Goal: Transaction & Acquisition: Purchase product/service

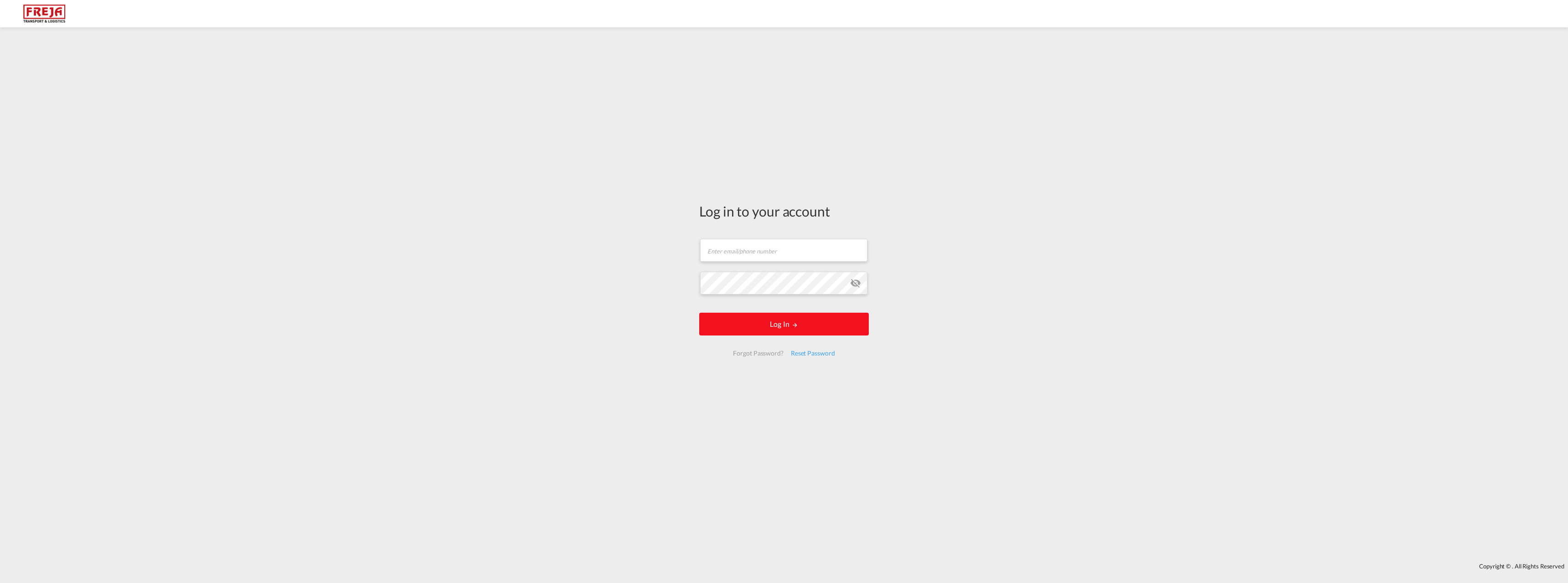
type input "[PERSON_NAME][EMAIL_ADDRESS][DOMAIN_NAME]"
click at [772, 329] on button "Log In" at bounding box center [784, 324] width 169 height 23
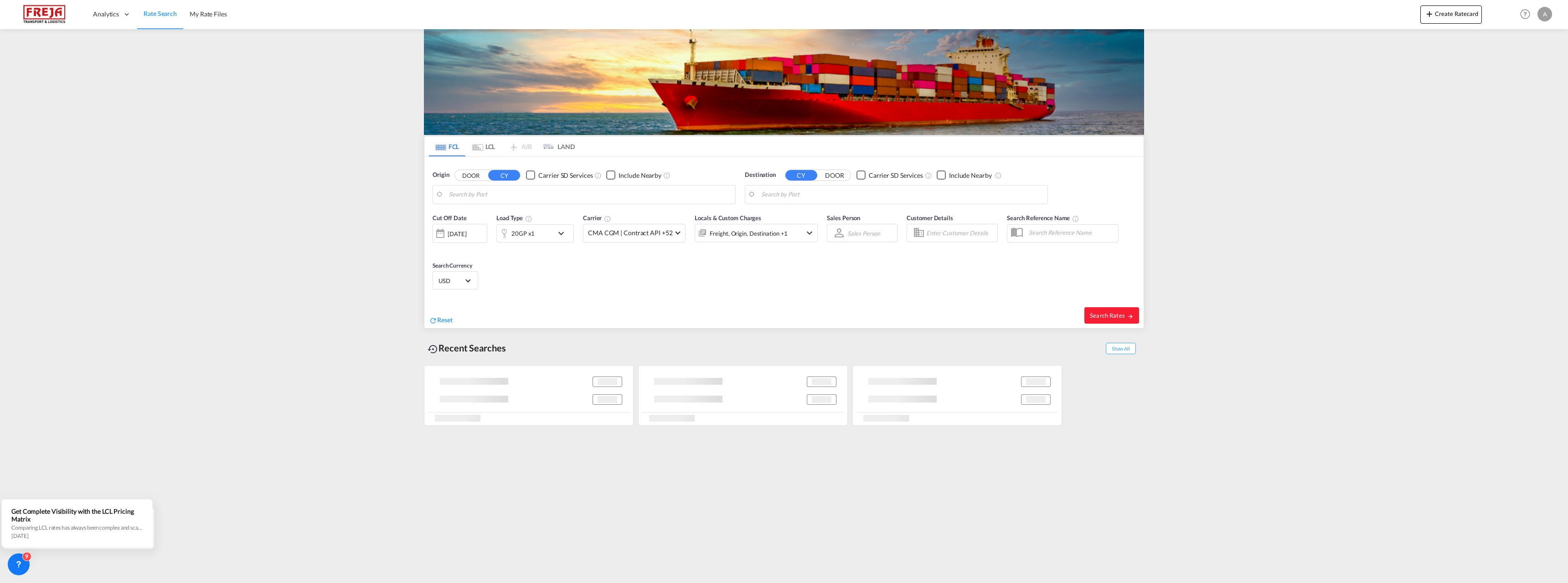
type input "[GEOGRAPHIC_DATA] (ex [GEOGRAPHIC_DATA]), INCCU"
type input "Raumo (Rauma), [GEOGRAPHIC_DATA]"
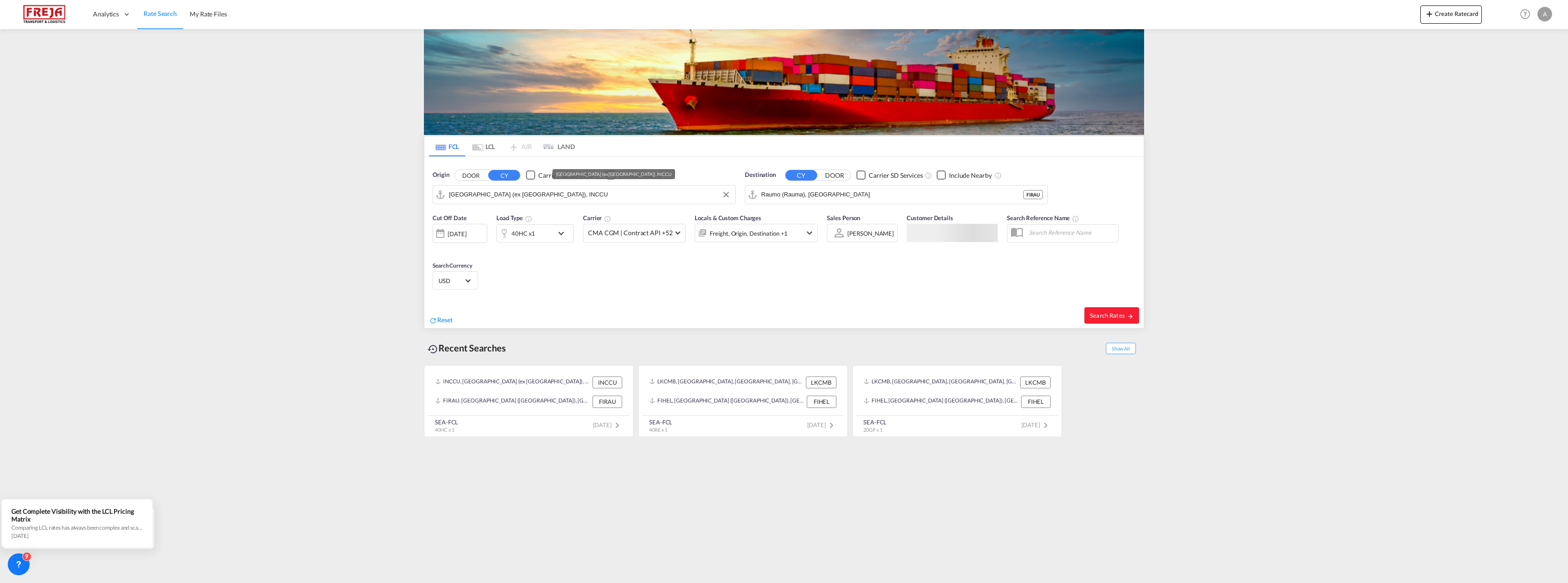
click at [490, 192] on input "[GEOGRAPHIC_DATA] (ex [GEOGRAPHIC_DATA]), INCCU" at bounding box center [590, 195] width 282 height 14
click at [492, 149] on md-tab-item "LCL" at bounding box center [484, 146] width 37 height 20
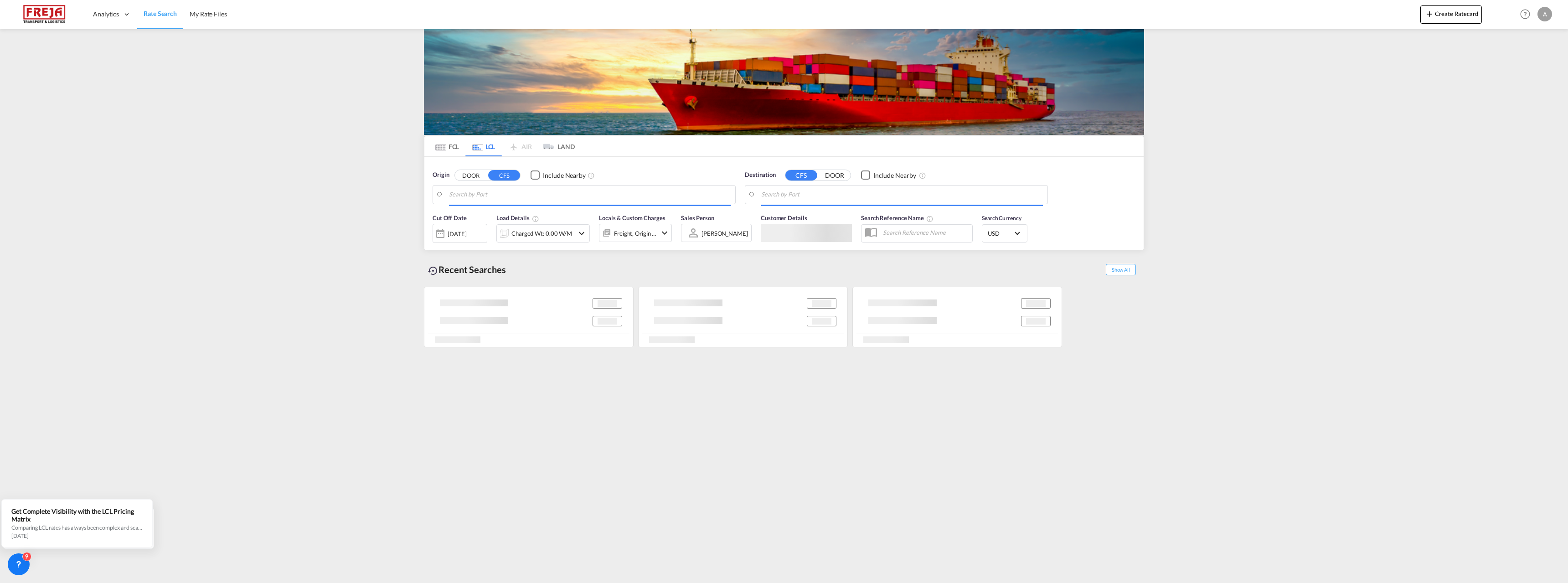
click at [487, 195] on body "Analytics Reports Dashboard Rate Search My Rate Files Analytics" at bounding box center [784, 292] width 1568 height 583
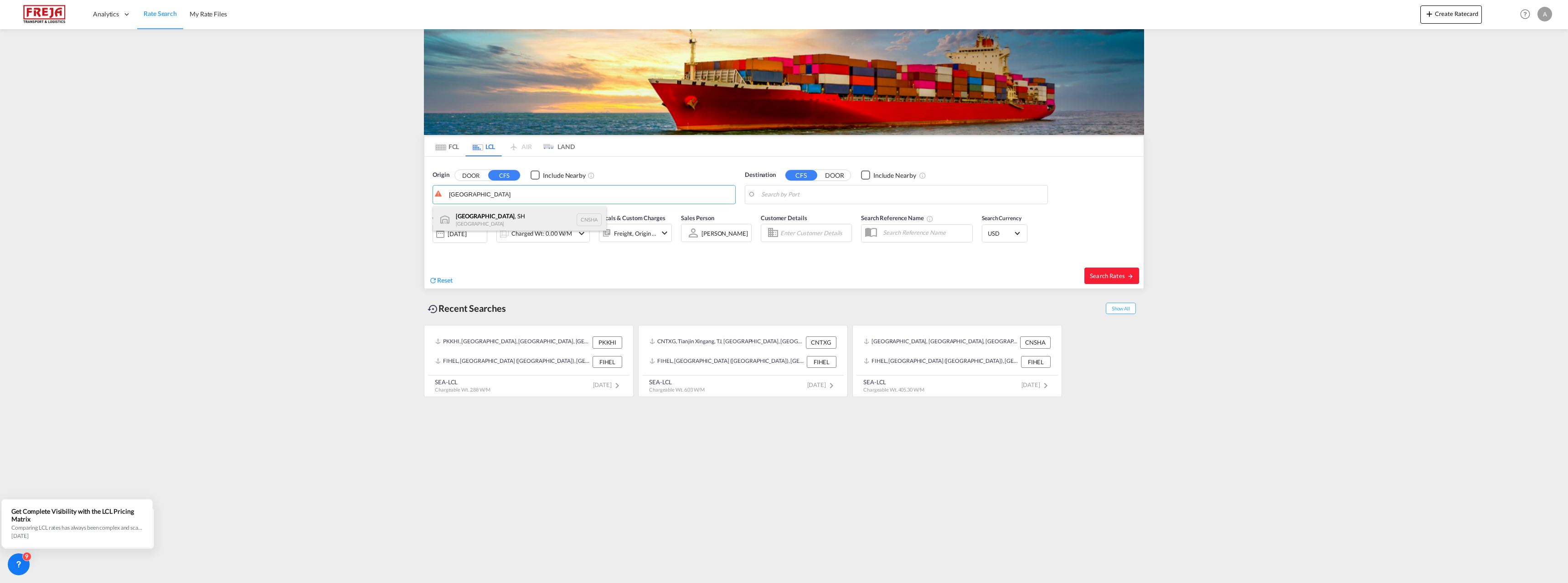
click at [490, 214] on div "[GEOGRAPHIC_DATA] , SH China CNSHA" at bounding box center [519, 220] width 173 height 28
type input "[GEOGRAPHIC_DATA], SH, CNSHA"
click at [782, 195] on body "Analytics Reports Dashboard Rate Search My Rate Files Analytics" at bounding box center [784, 292] width 1568 height 583
click at [788, 215] on div "[GEOGRAPHIC_DATA] ( [GEOGRAPHIC_DATA] ) [GEOGRAPHIC_DATA] [GEOGRAPHIC_DATA]" at bounding box center [832, 223] width 173 height 33
type input "[GEOGRAPHIC_DATA] ([GEOGRAPHIC_DATA]), [GEOGRAPHIC_DATA]"
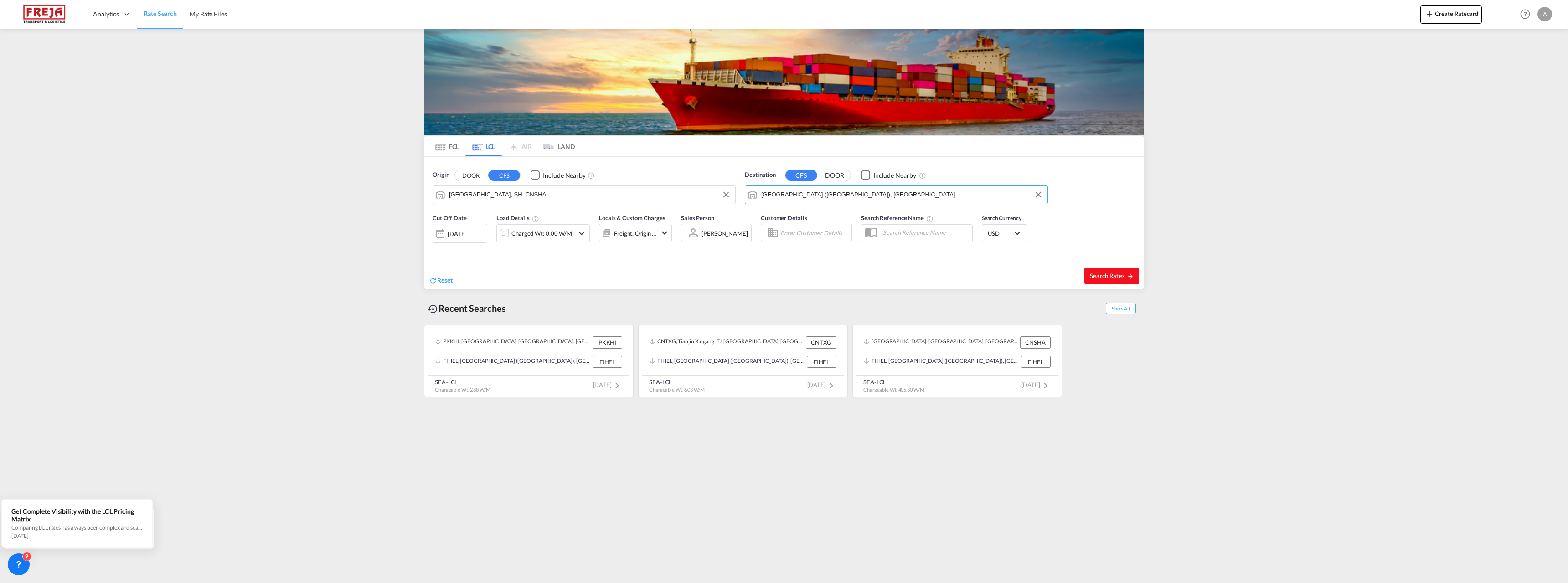
click at [1106, 276] on span "Search Rates" at bounding box center [1112, 276] width 44 height 8
click at [555, 238] on div "Charged Wt: 0.00 W/M" at bounding box center [543, 233] width 61 height 13
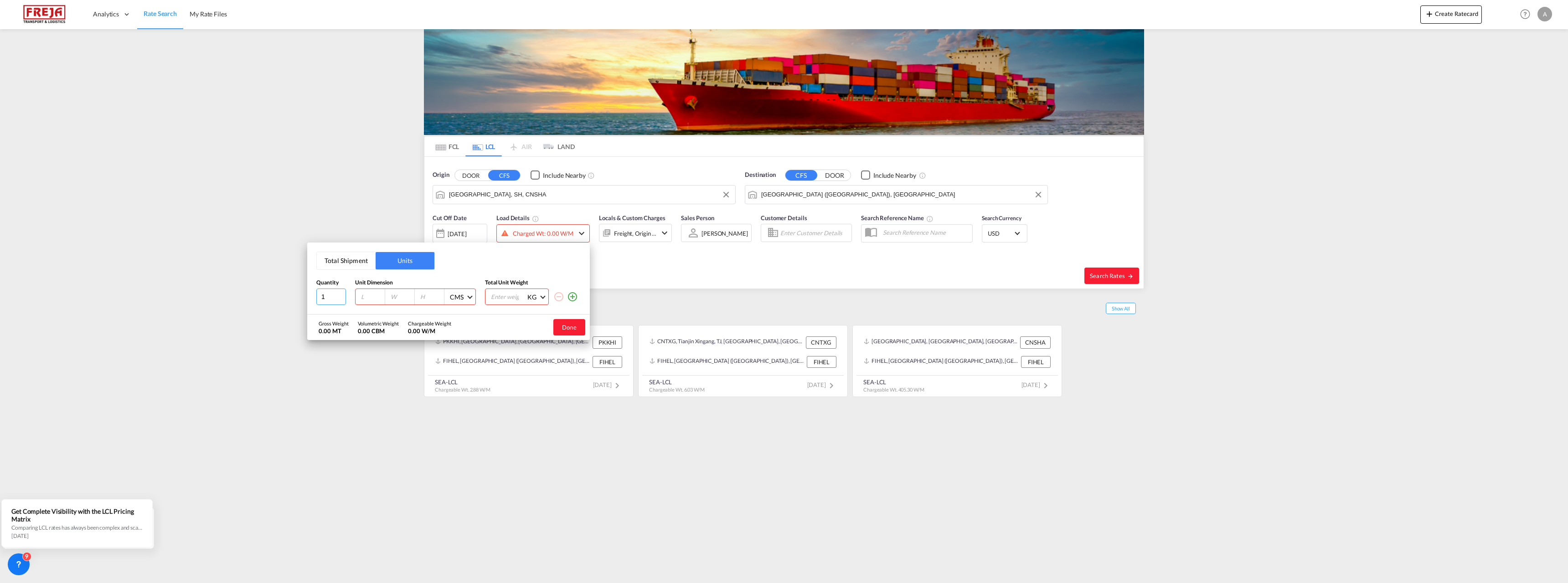
drag, startPoint x: 327, startPoint y: 294, endPoint x: 322, endPoint y: 293, distance: 5.1
click at [322, 293] on input "1" at bounding box center [331, 297] width 30 height 17
click at [342, 295] on input "2" at bounding box center [331, 297] width 30 height 17
click at [342, 295] on input "3" at bounding box center [331, 297] width 30 height 17
click at [342, 295] on input "4" at bounding box center [331, 297] width 30 height 17
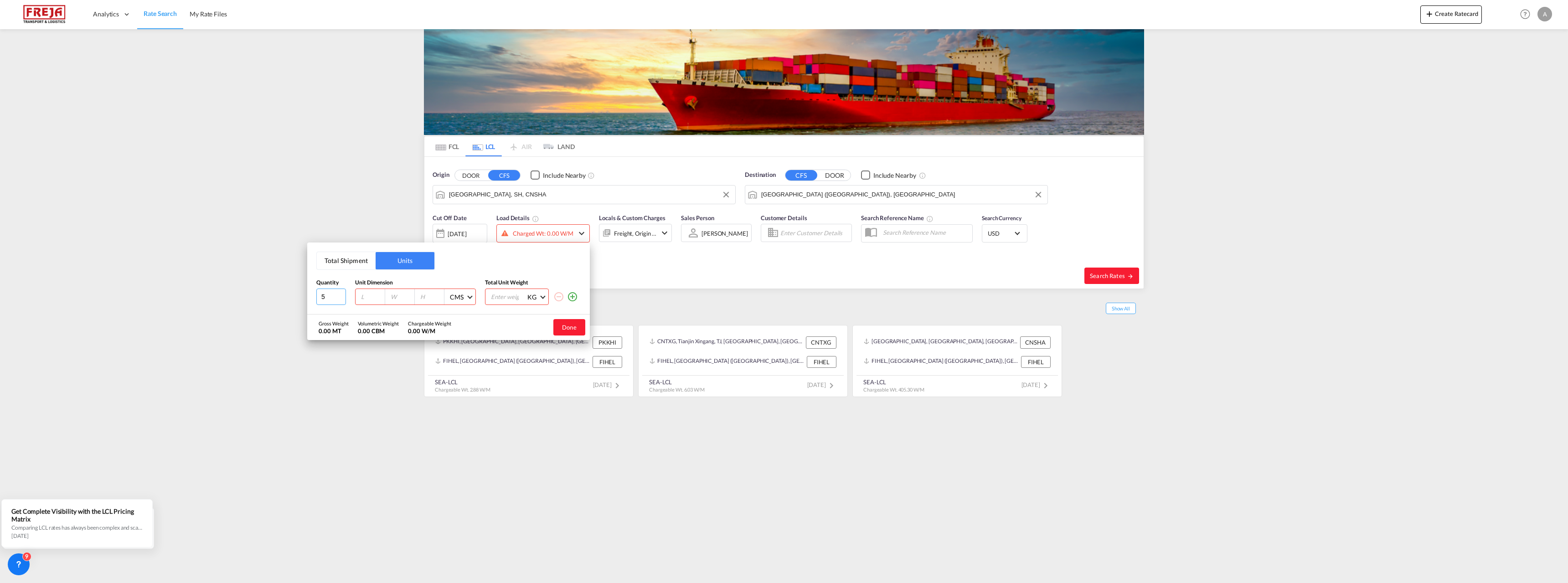
type input "5"
click at [342, 295] on input "5" at bounding box center [331, 297] width 30 height 17
click at [358, 296] on div at bounding box center [370, 296] width 30 height 15
click at [367, 296] on input "number" at bounding box center [373, 297] width 25 height 8
type input "120"
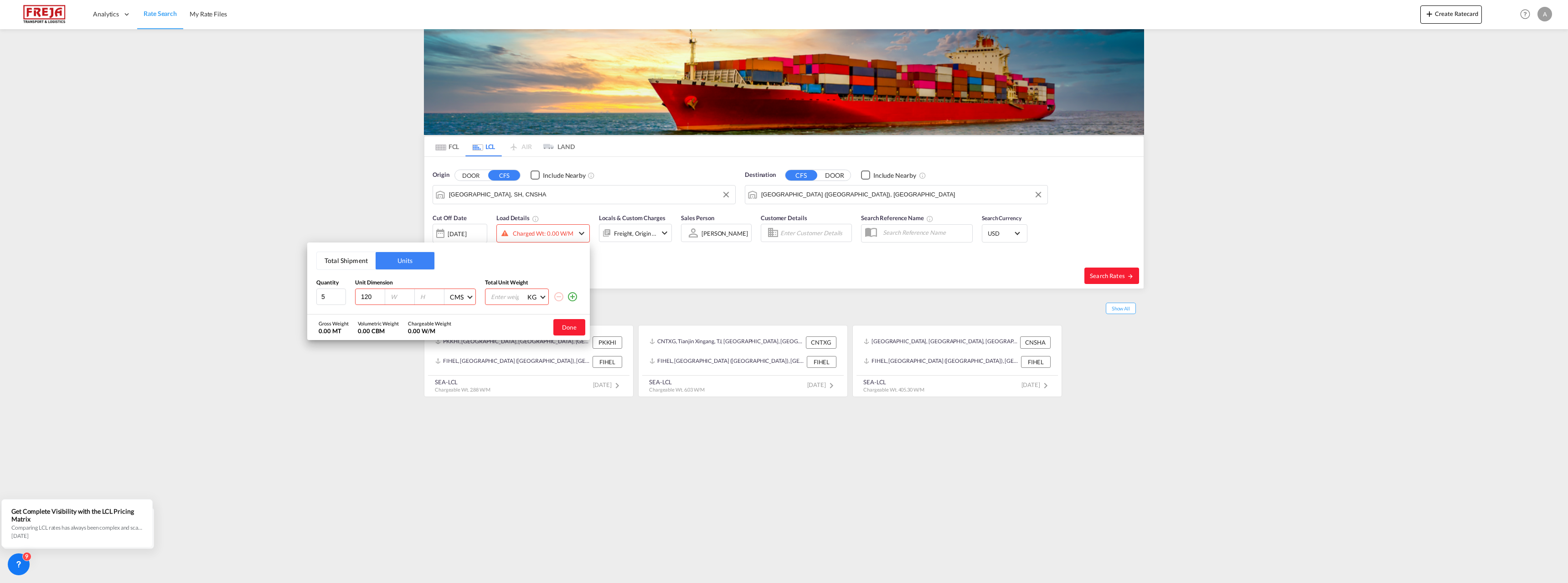
click at [393, 296] on input "number" at bounding box center [402, 297] width 25 height 8
type input "80"
click at [422, 296] on input "number" at bounding box center [432, 297] width 25 height 8
click at [502, 298] on input "number" at bounding box center [508, 296] width 37 height 15
type input "12585"
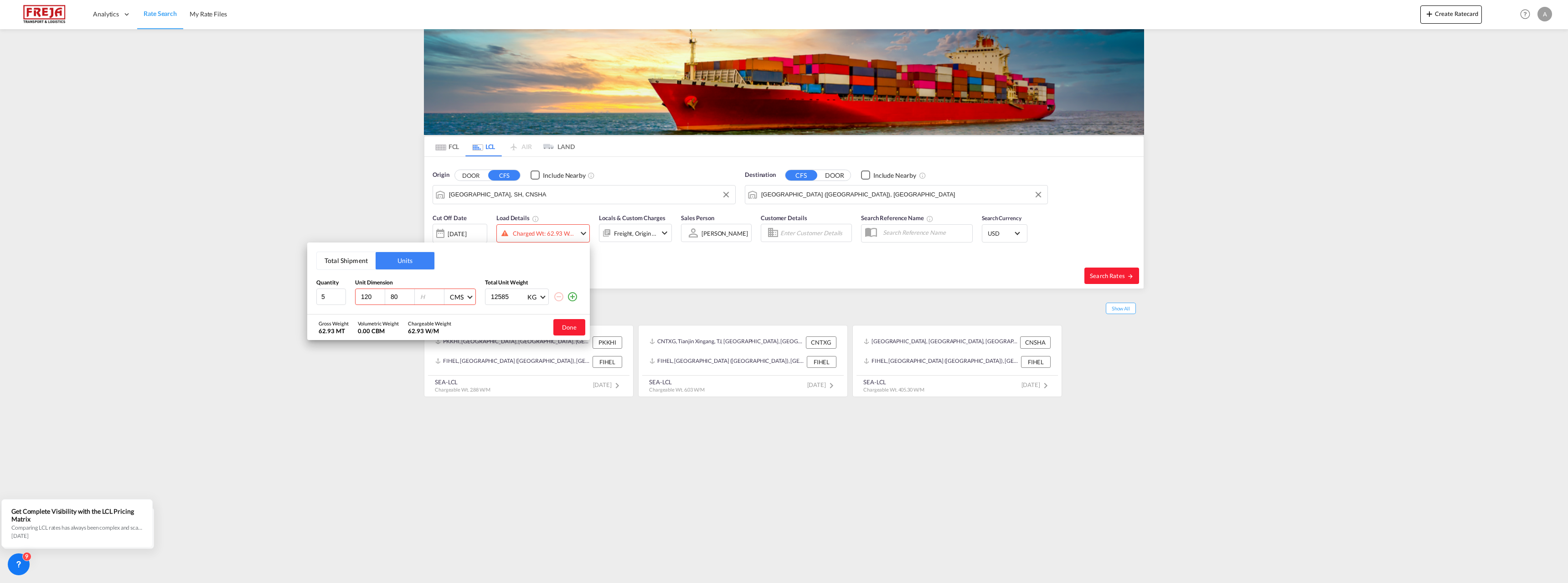
click at [430, 296] on input "number" at bounding box center [432, 297] width 25 height 8
type input "1"
click at [322, 297] on input "5" at bounding box center [331, 297] width 30 height 17
type input "4"
click at [415, 298] on div at bounding box center [429, 296] width 30 height 15
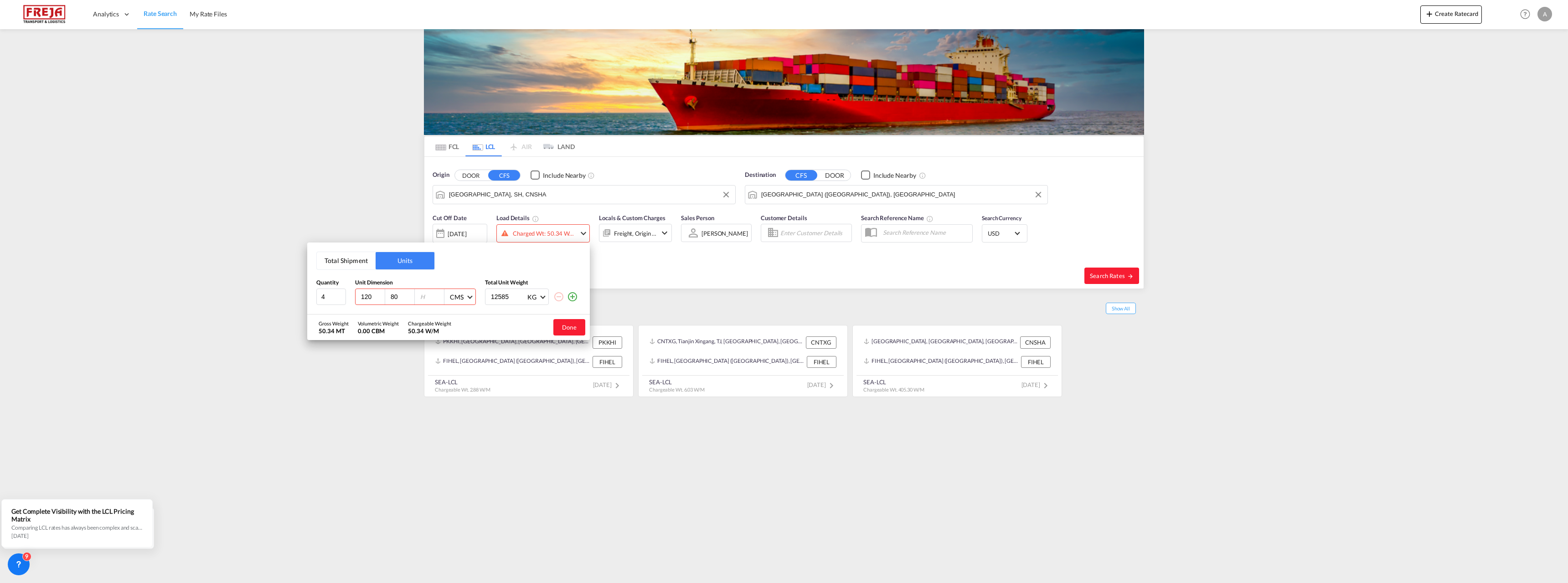
click at [420, 297] on input "number" at bounding box center [432, 297] width 25 height 8
click at [431, 299] on input "17" at bounding box center [432, 297] width 25 height 8
type input "180"
click at [570, 327] on button "Done" at bounding box center [569, 327] width 32 height 17
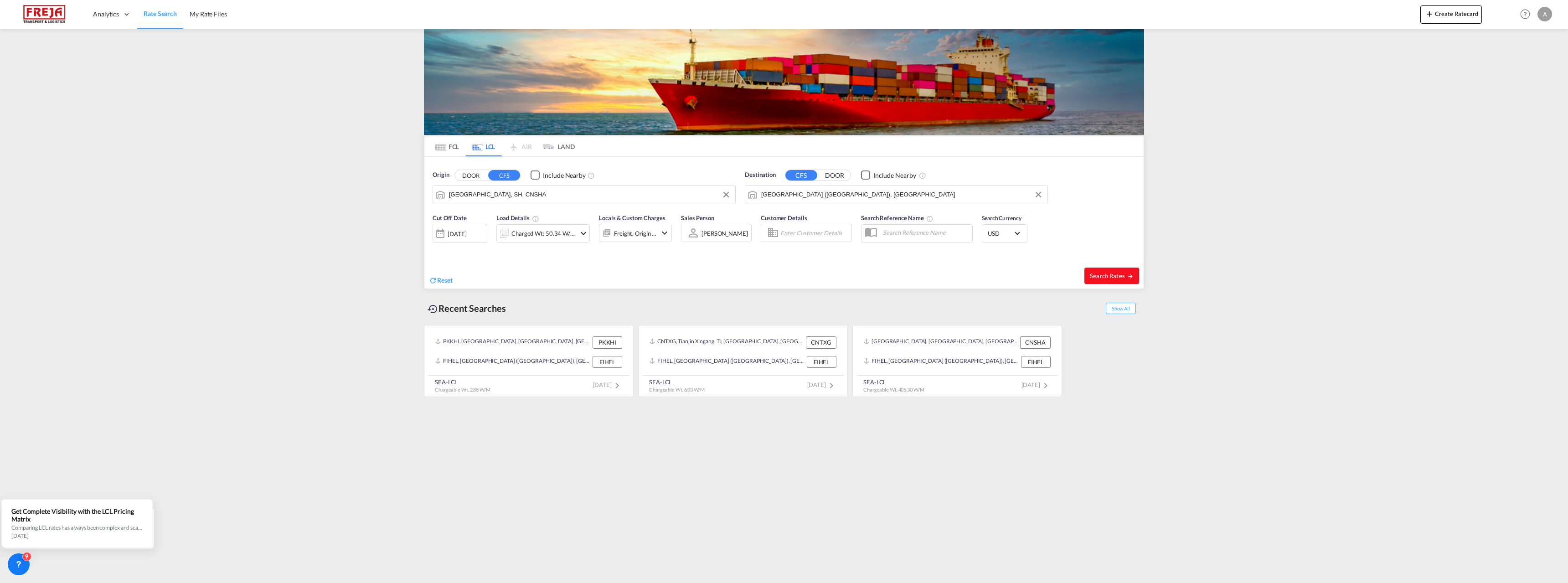
click at [1115, 273] on span "Search Rates" at bounding box center [1112, 276] width 44 height 8
type input "CNSHA to FIHEL / [DATE]"
